Goal: Information Seeking & Learning: Learn about a topic

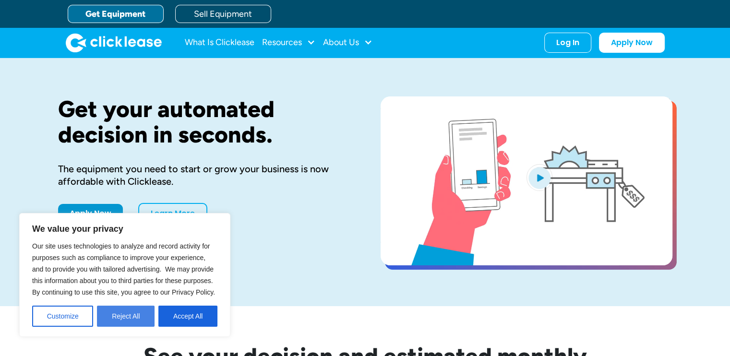
click at [139, 315] on button "Reject All" at bounding box center [126, 316] width 58 height 21
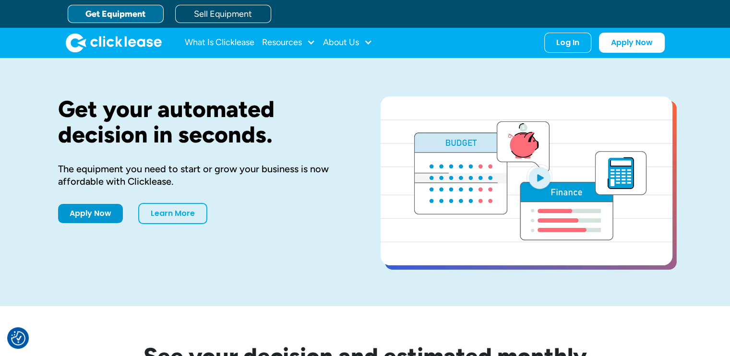
click at [141, 15] on link "Get Equipment" at bounding box center [116, 14] width 96 height 18
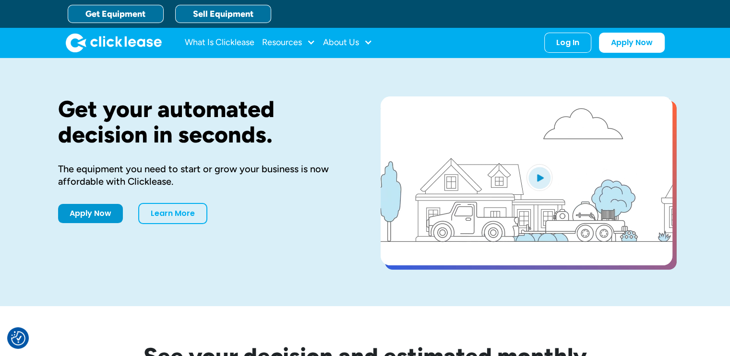
click at [184, 17] on link "Sell Equipment" at bounding box center [223, 14] width 96 height 18
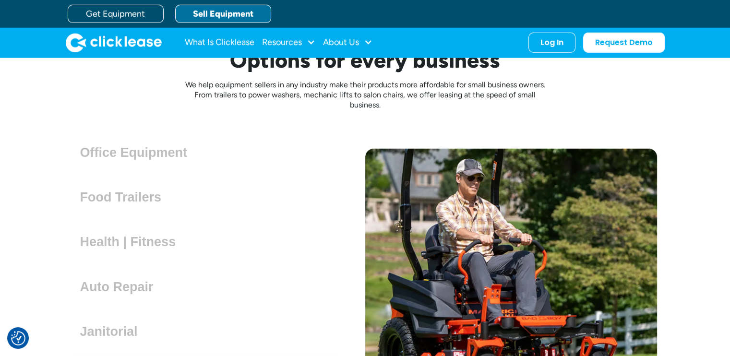
scroll to position [2552, 0]
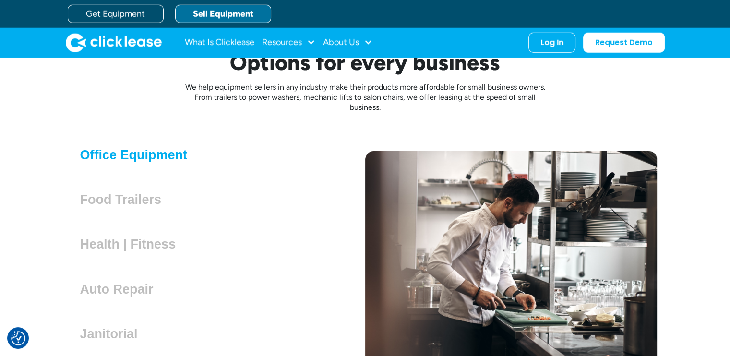
click at [152, 153] on h3 "Office Equipment" at bounding box center [137, 155] width 115 height 14
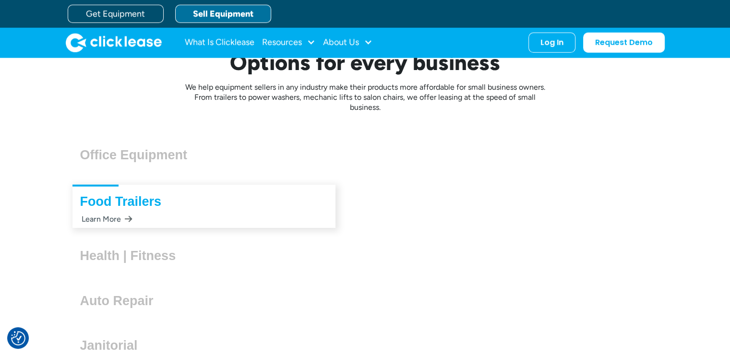
click at [123, 171] on div "Office Equipment Lorem ipsum dolor sit amet, consectetur adipiscing elit. Suspe…" at bounding box center [204, 156] width 292 height 40
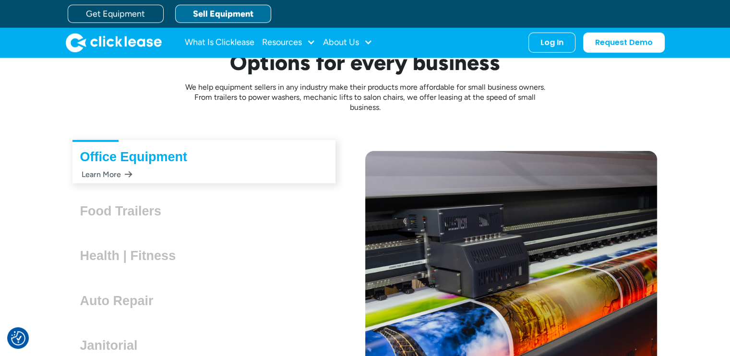
click at [125, 175] on div "Learn More" at bounding box center [106, 174] width 52 height 19
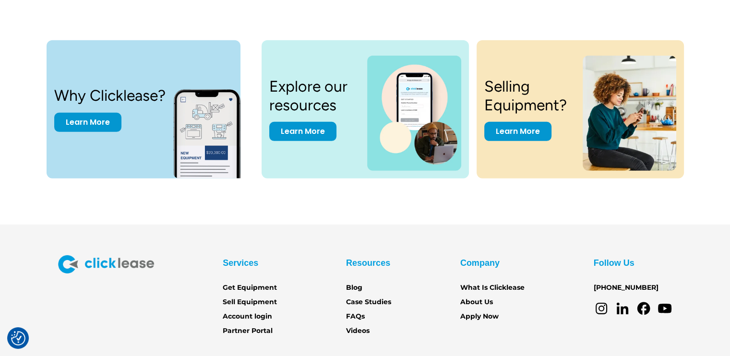
scroll to position [3038, 0]
